Goal: Understand process/instructions: Learn how to perform a task or action

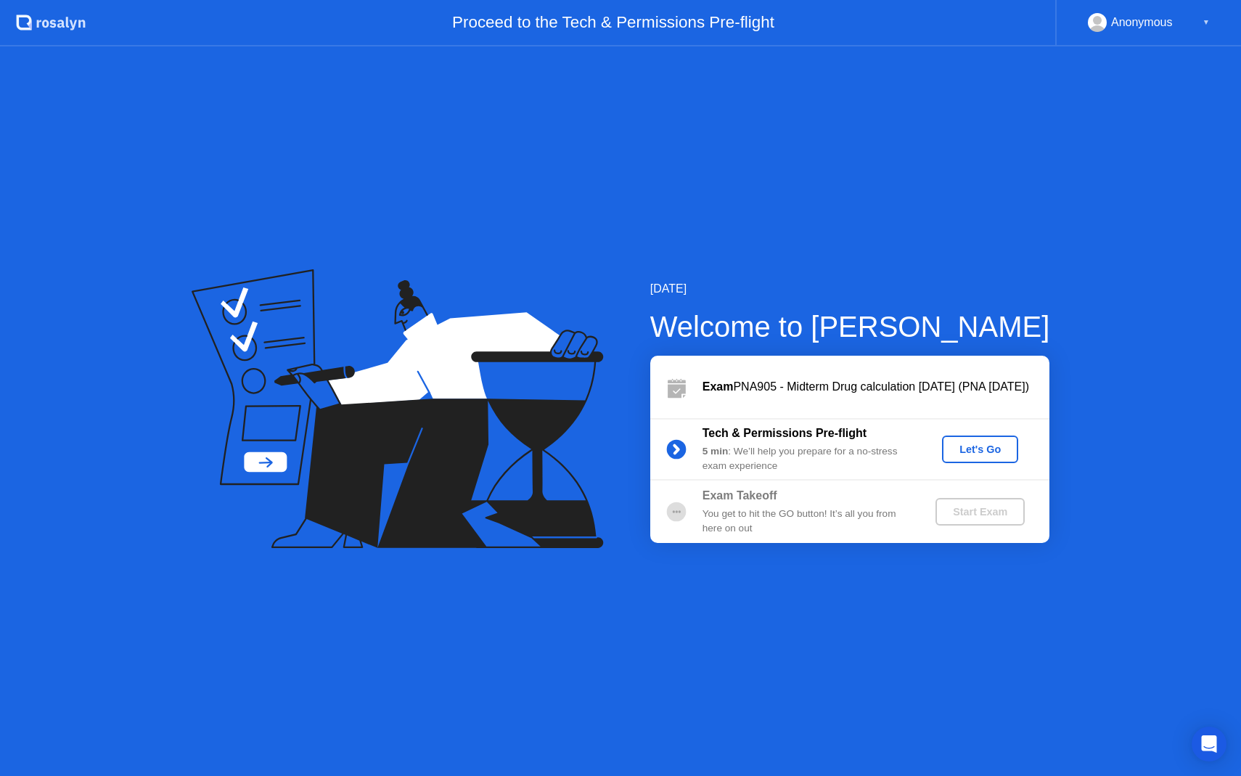
click at [996, 455] on div "Let's Go" at bounding box center [980, 449] width 65 height 12
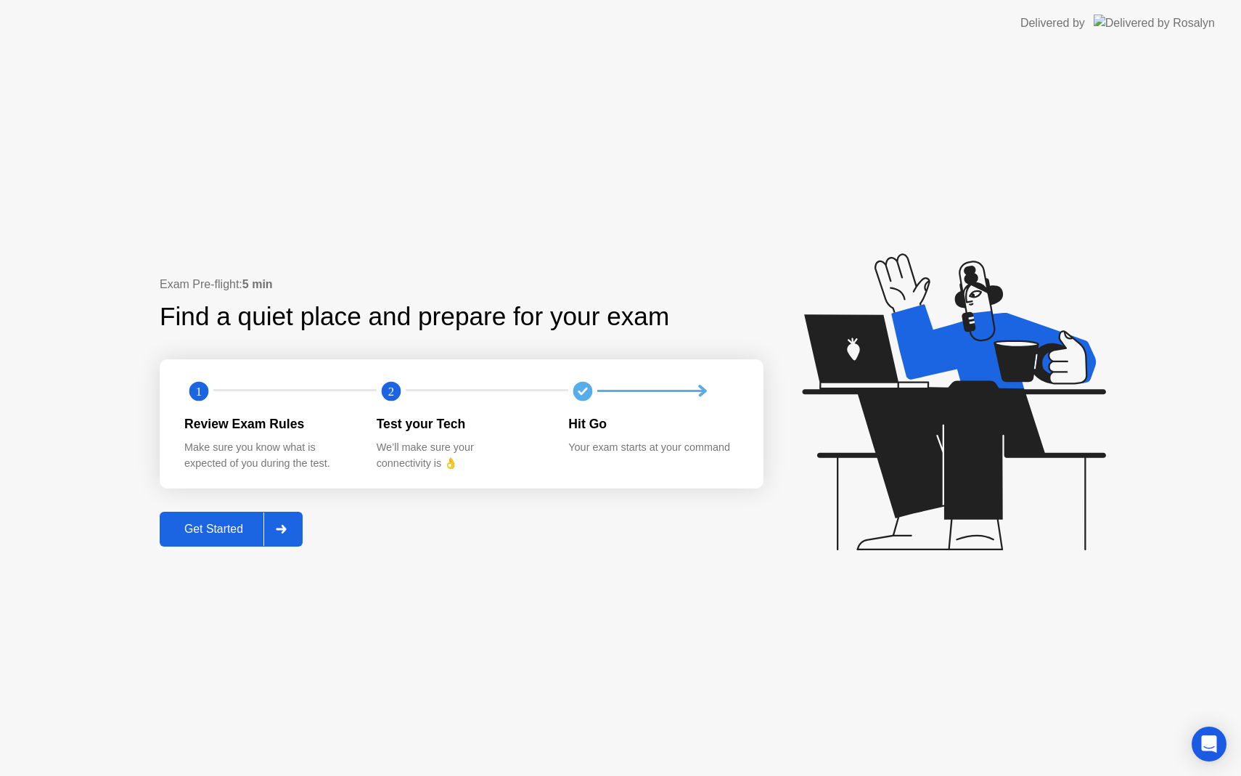
click at [217, 536] on div "Get Started" at bounding box center [213, 529] width 99 height 13
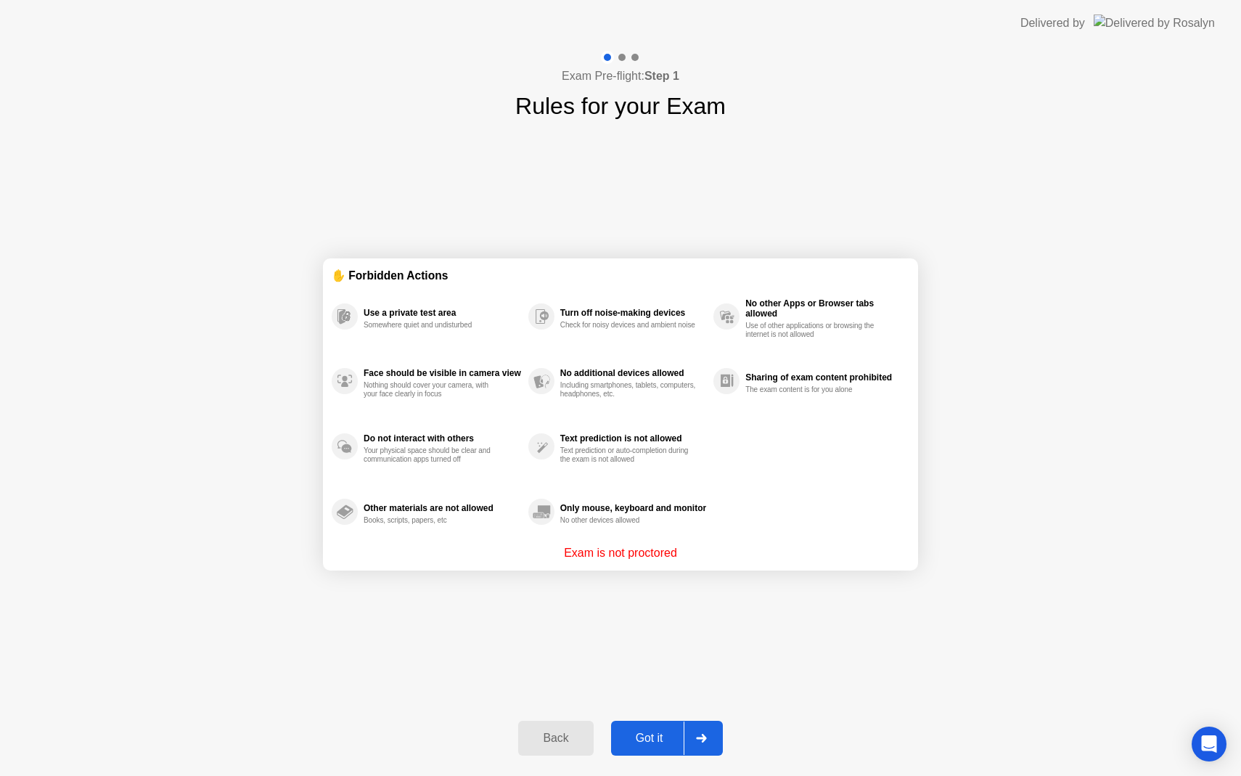
click at [655, 740] on div "Got it" at bounding box center [649, 738] width 68 height 13
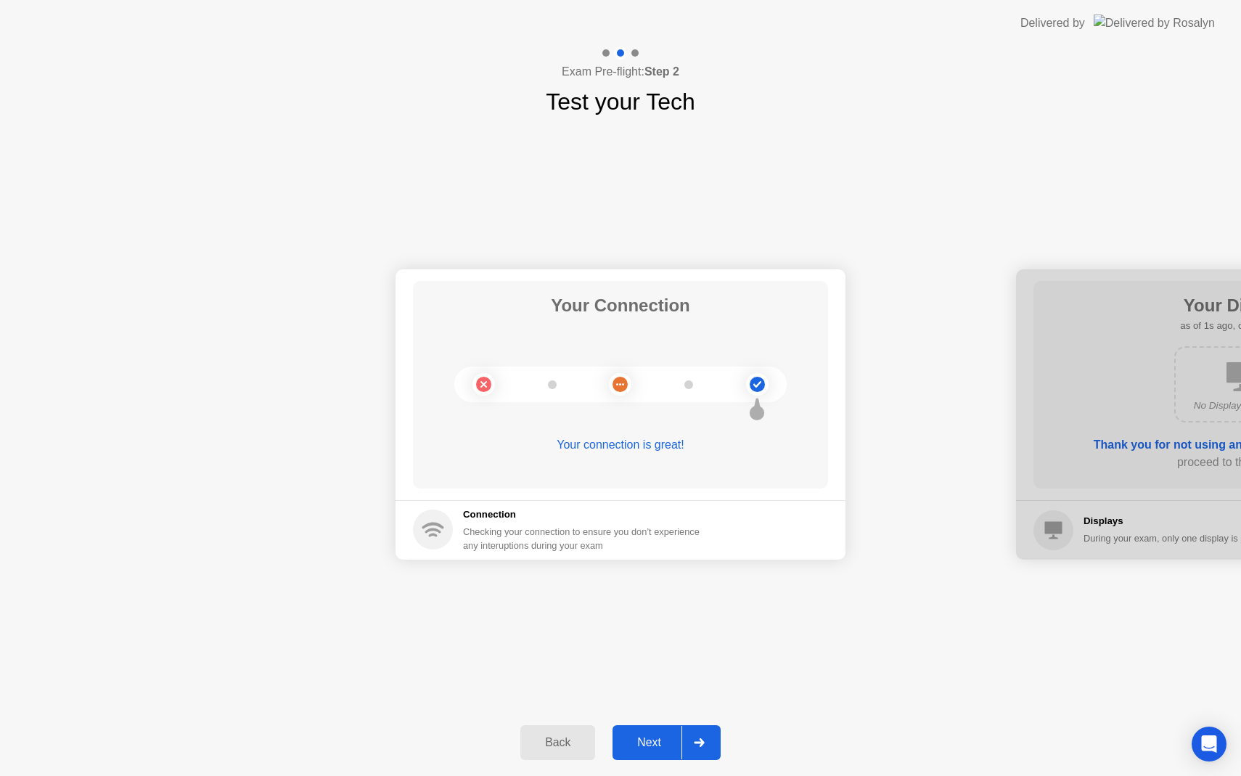
click at [656, 745] on div "Next" at bounding box center [649, 742] width 65 height 13
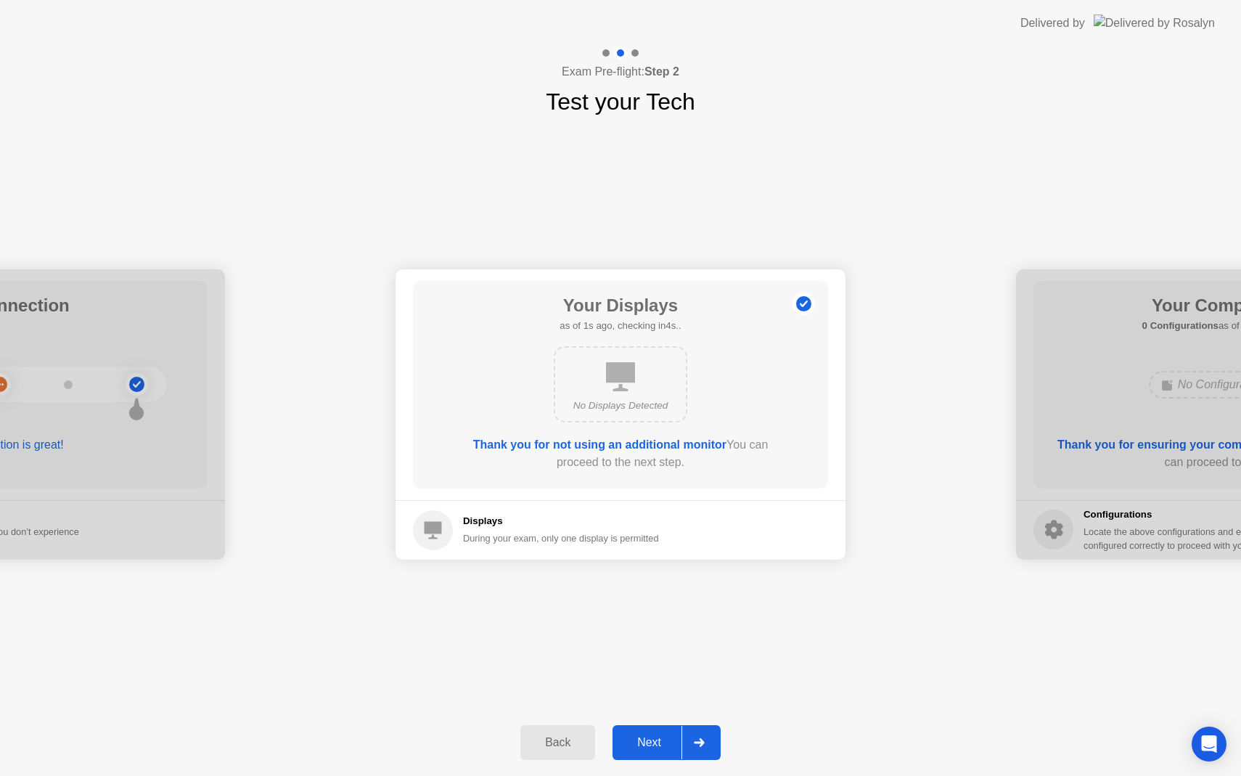
click at [649, 738] on div "Next" at bounding box center [649, 742] width 65 height 13
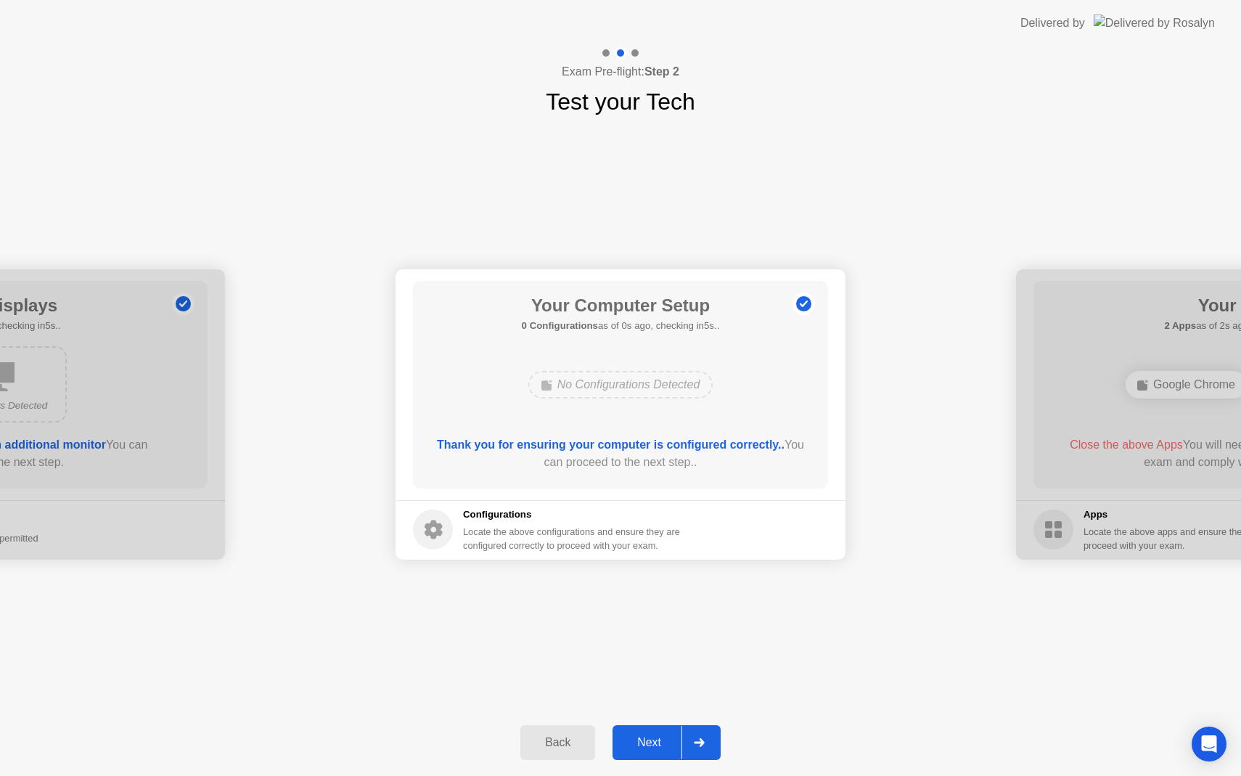
click at [641, 740] on div "Next" at bounding box center [649, 742] width 65 height 13
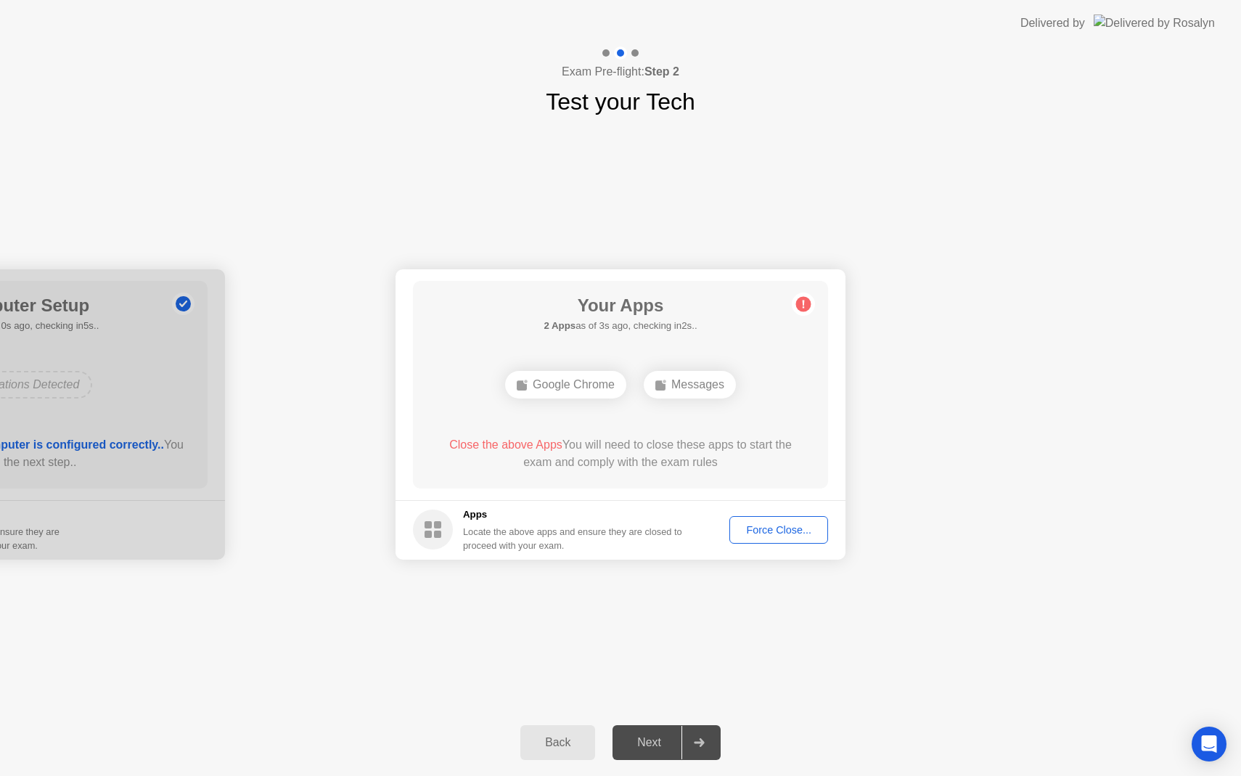
click at [786, 531] on div "Force Close..." at bounding box center [779, 530] width 89 height 12
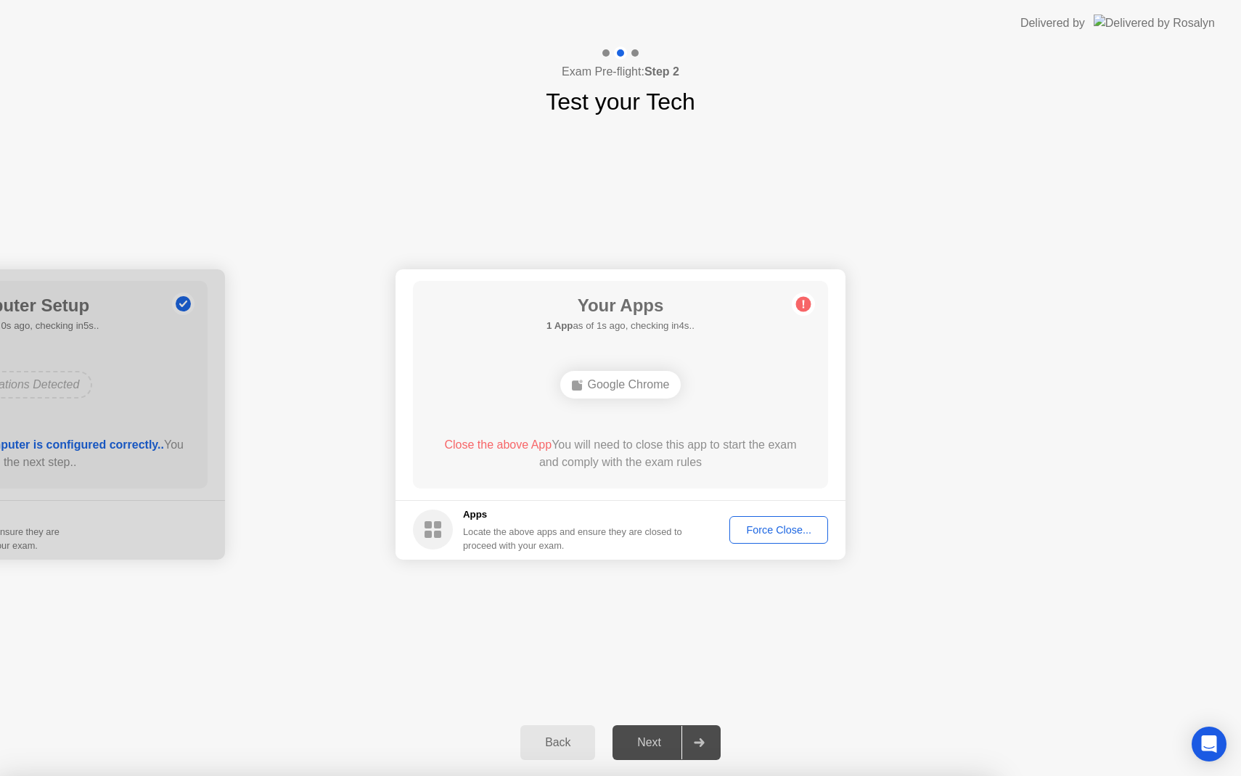
click at [535, 719] on div "Back Next" at bounding box center [620, 742] width 1241 height 67
click at [542, 738] on div "Back" at bounding box center [558, 742] width 66 height 13
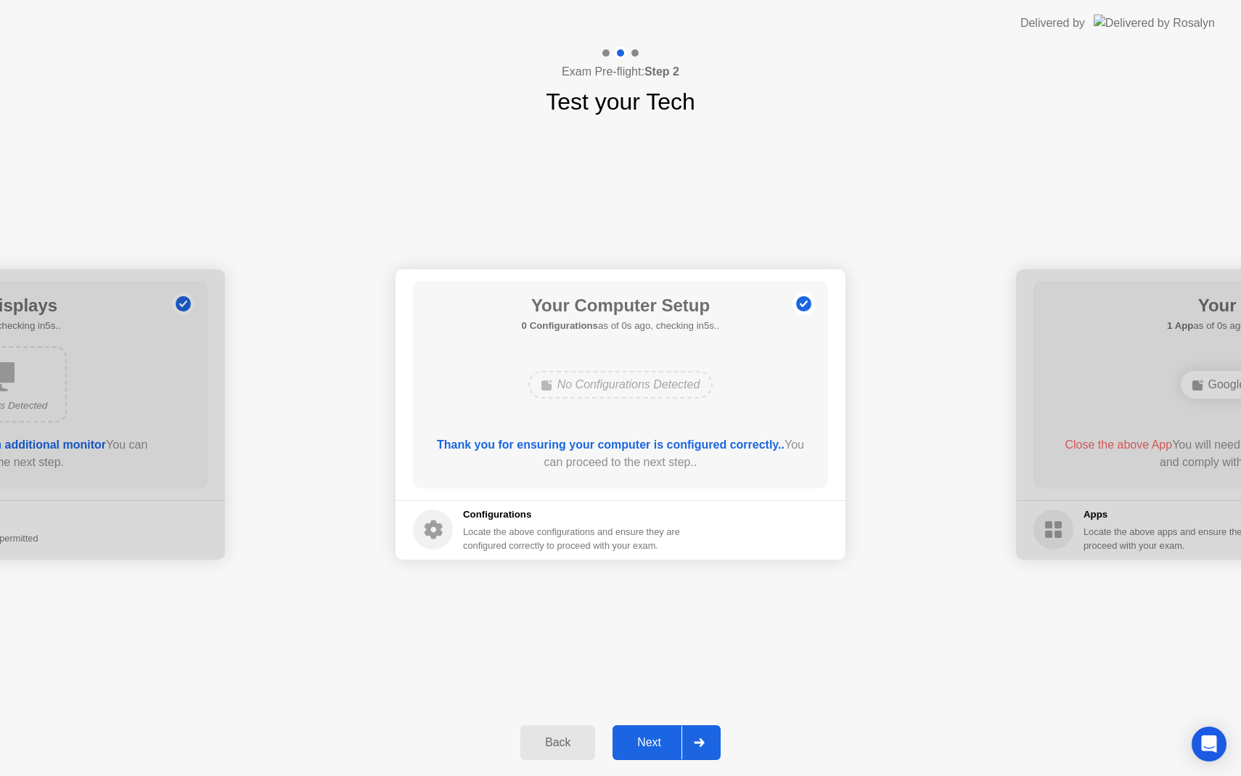
click at [542, 738] on div "Back" at bounding box center [558, 742] width 66 height 13
